Goal: Find specific page/section: Find specific page/section

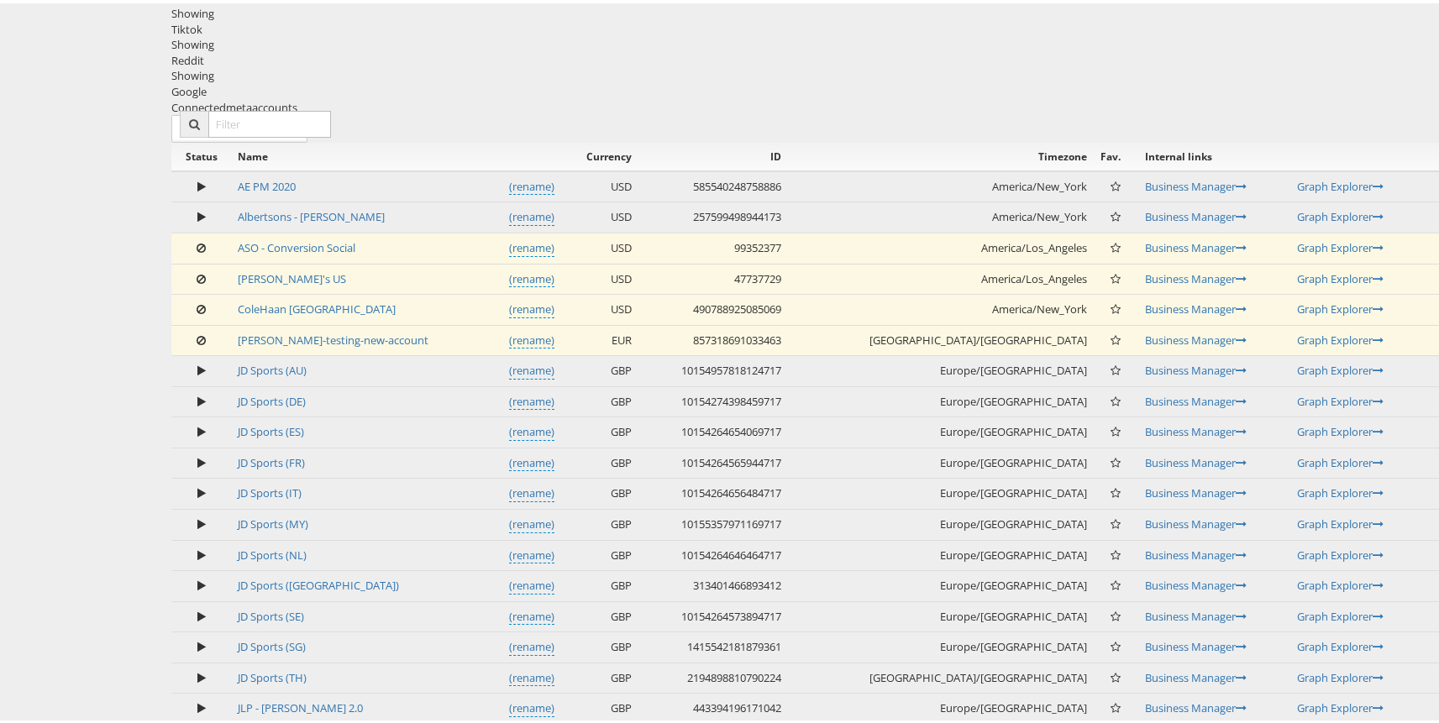
scroll to position [814, 0]
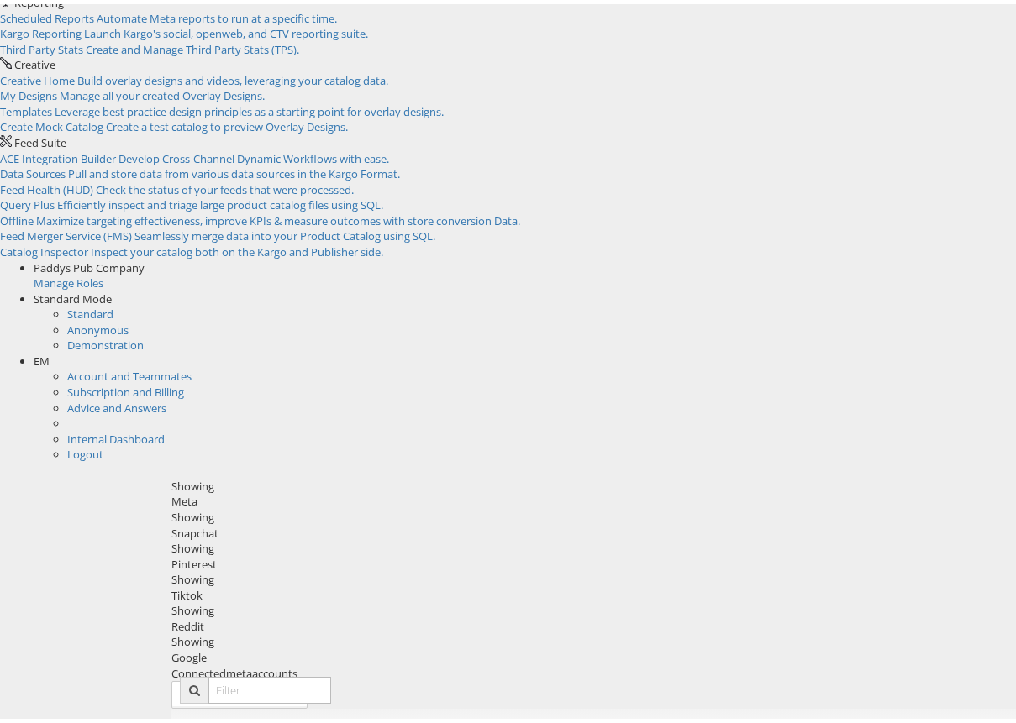
scroll to position [185, 0]
